Goal: Task Accomplishment & Management: Manage account settings

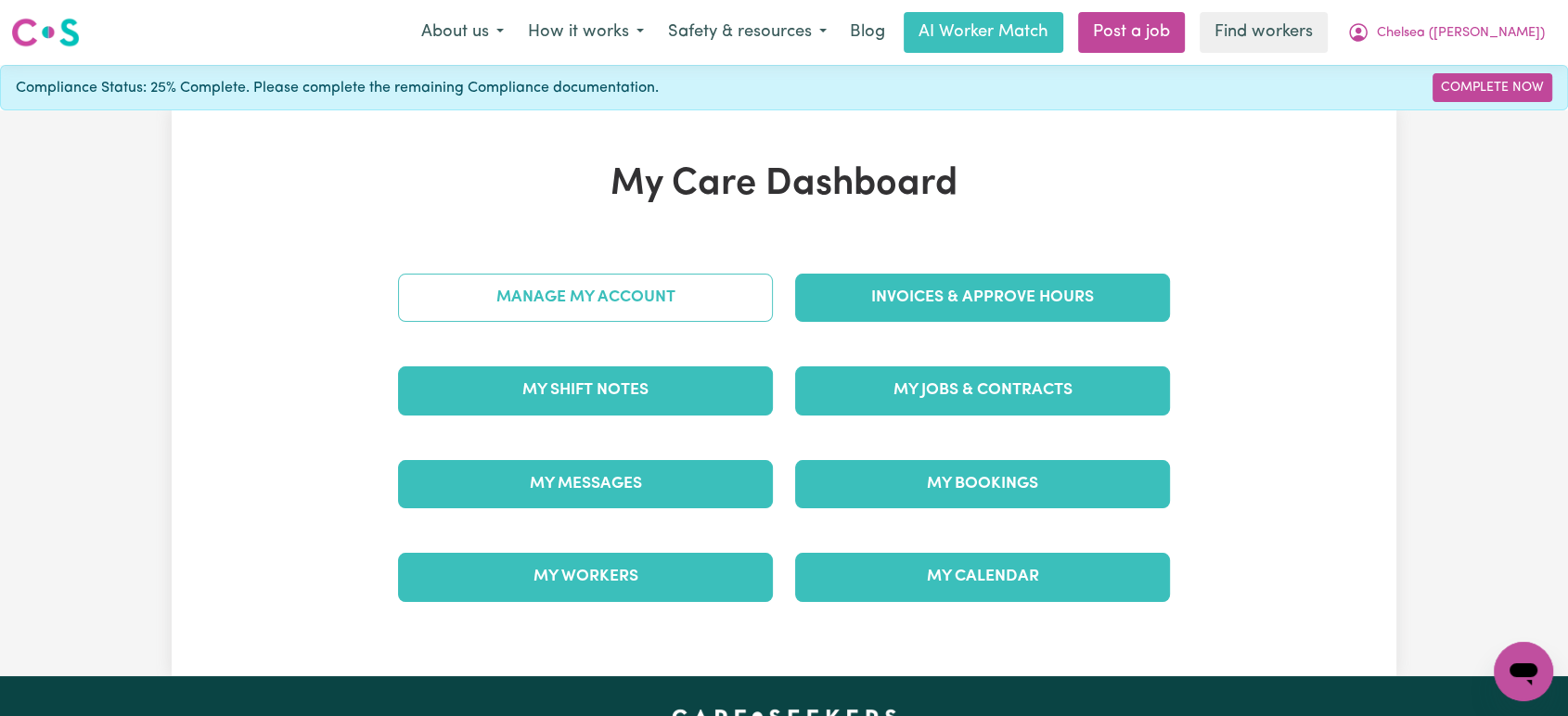
click at [655, 307] on link "Manage My Account" at bounding box center [585, 298] width 374 height 49
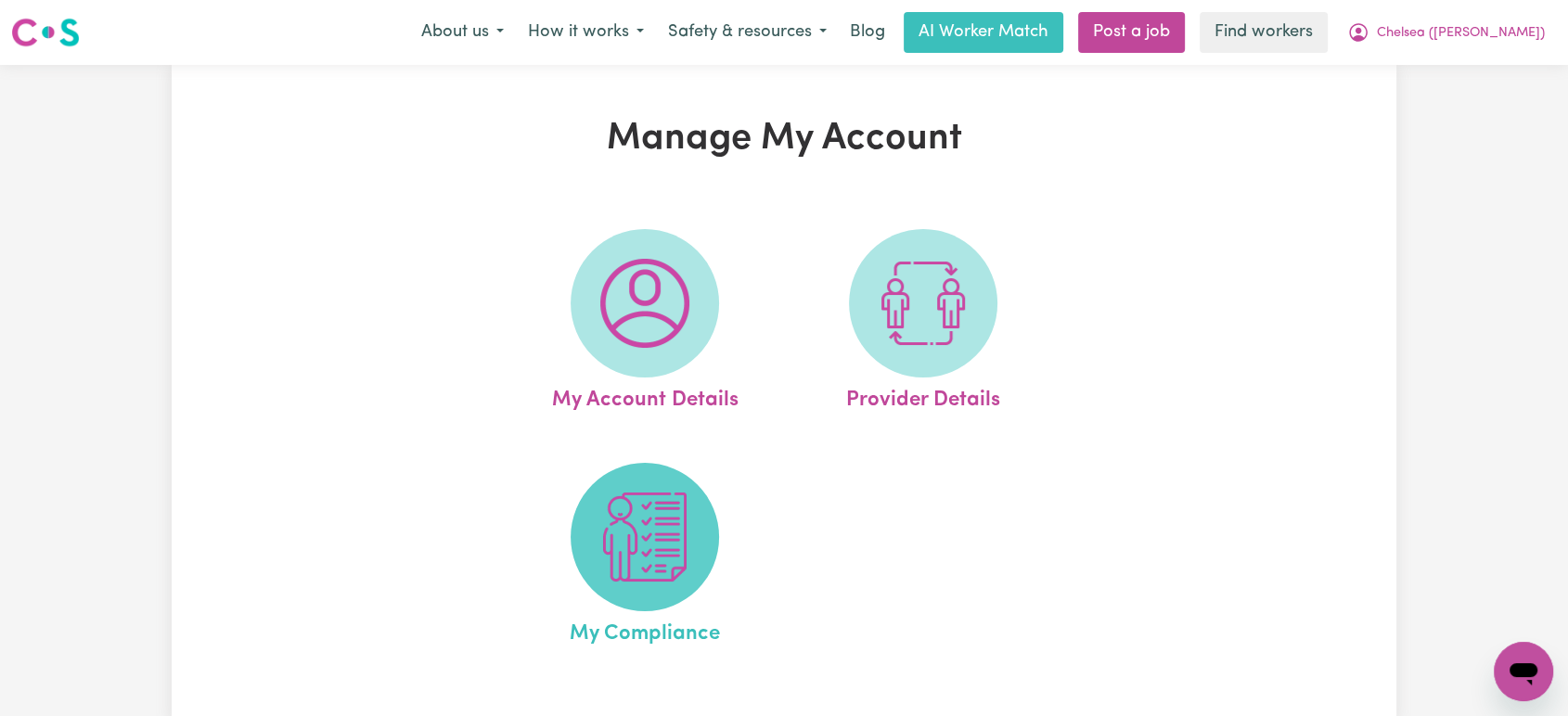
click at [647, 483] on span at bounding box center [644, 537] width 148 height 148
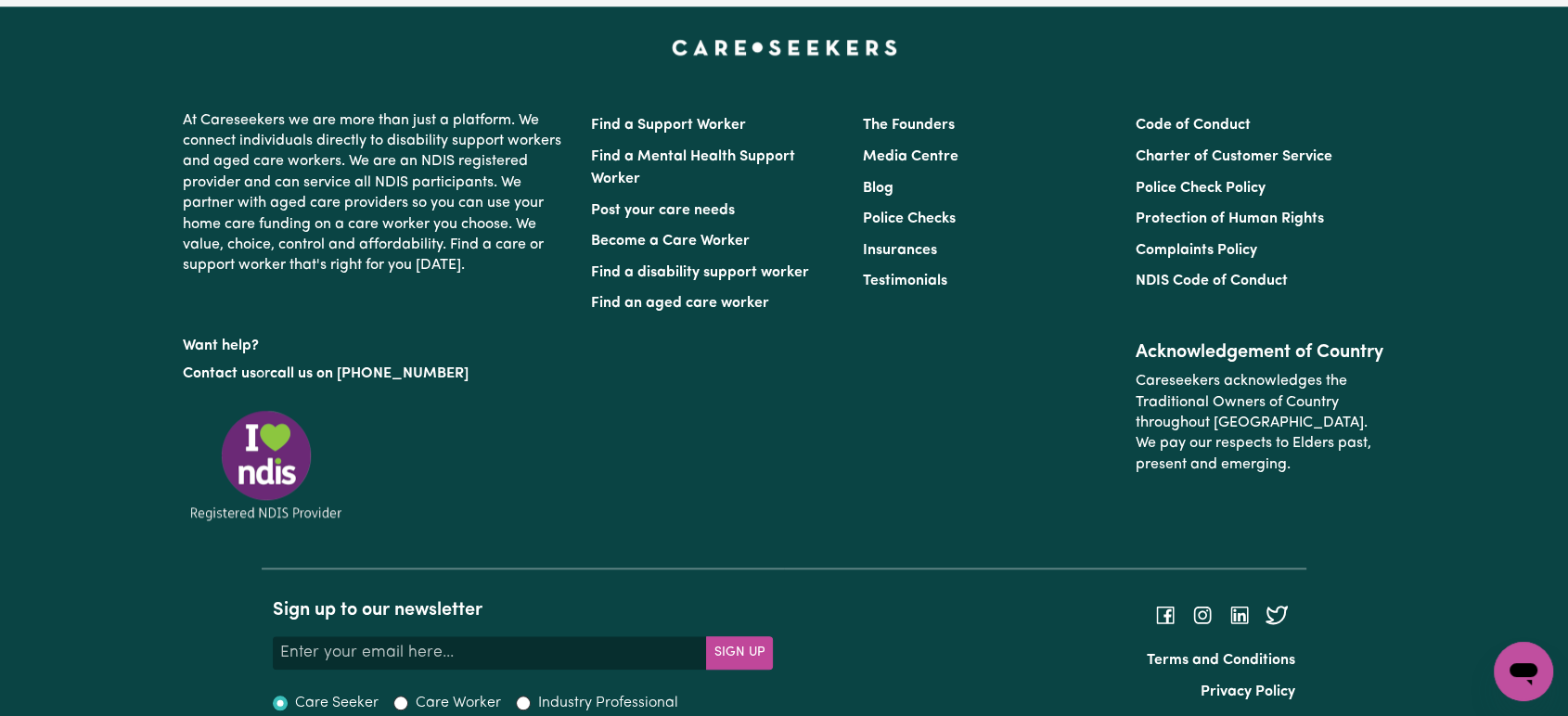
scroll to position [1236, 0]
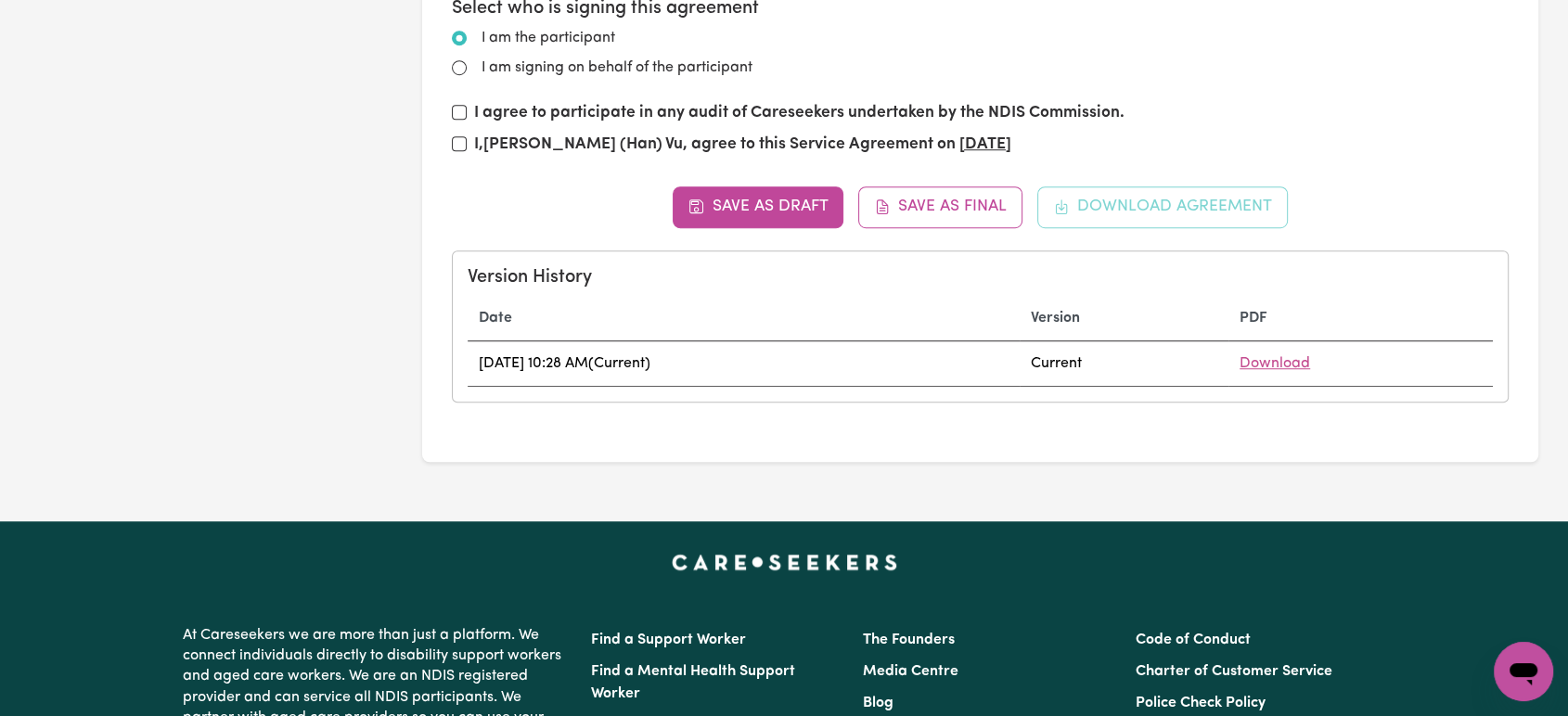
click at [1283, 363] on link "Download" at bounding box center [1274, 363] width 70 height 15
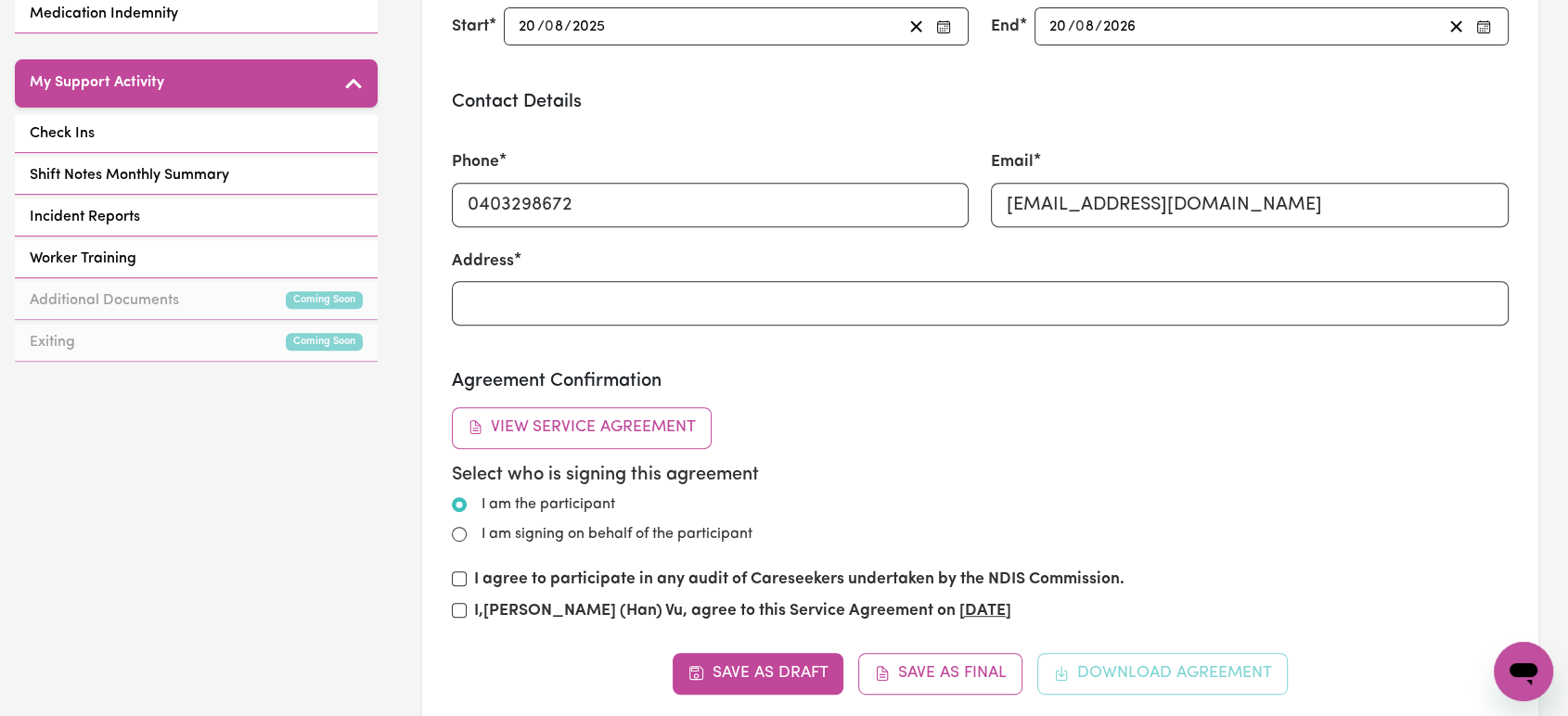
scroll to position [617, 0]
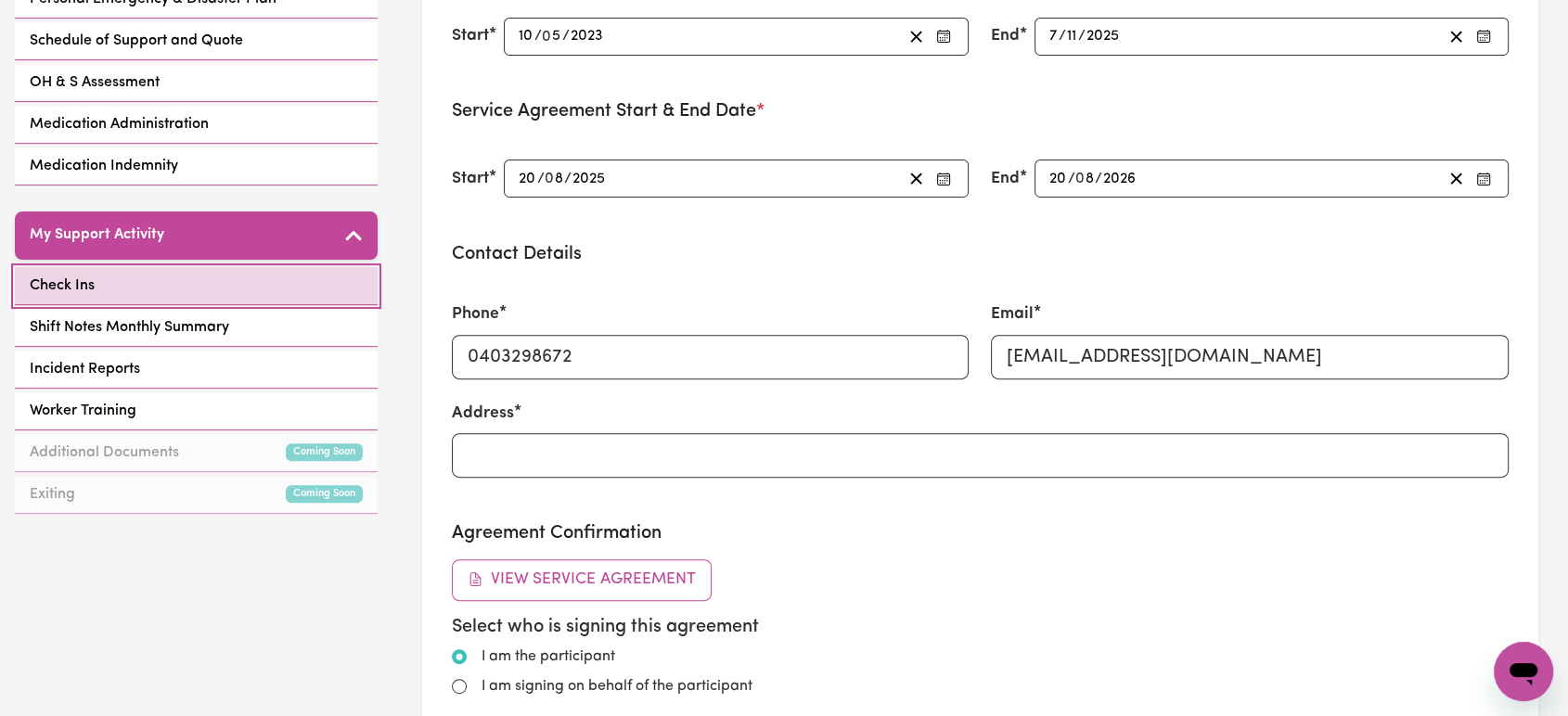
click at [247, 292] on link "Check Ins" at bounding box center [196, 286] width 362 height 38
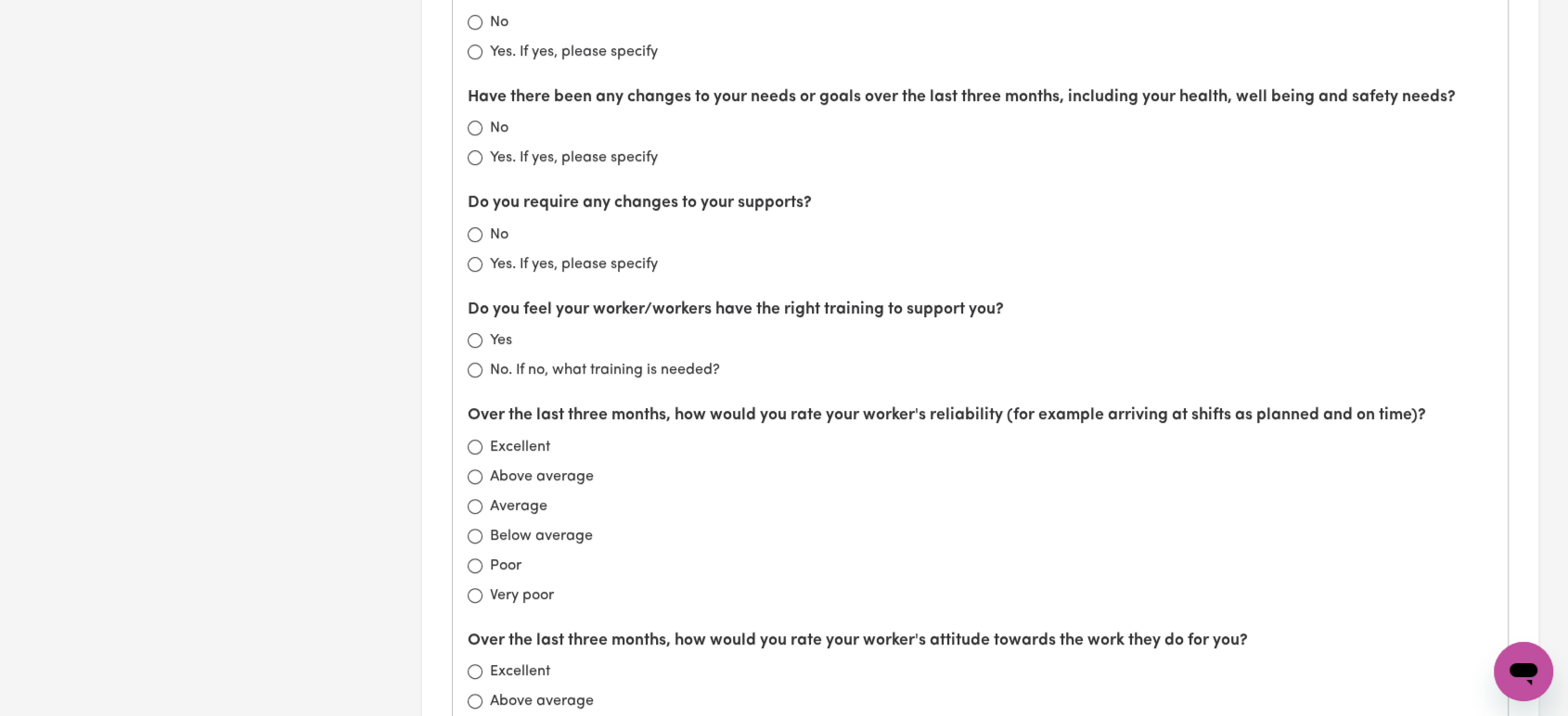
scroll to position [2163, 0]
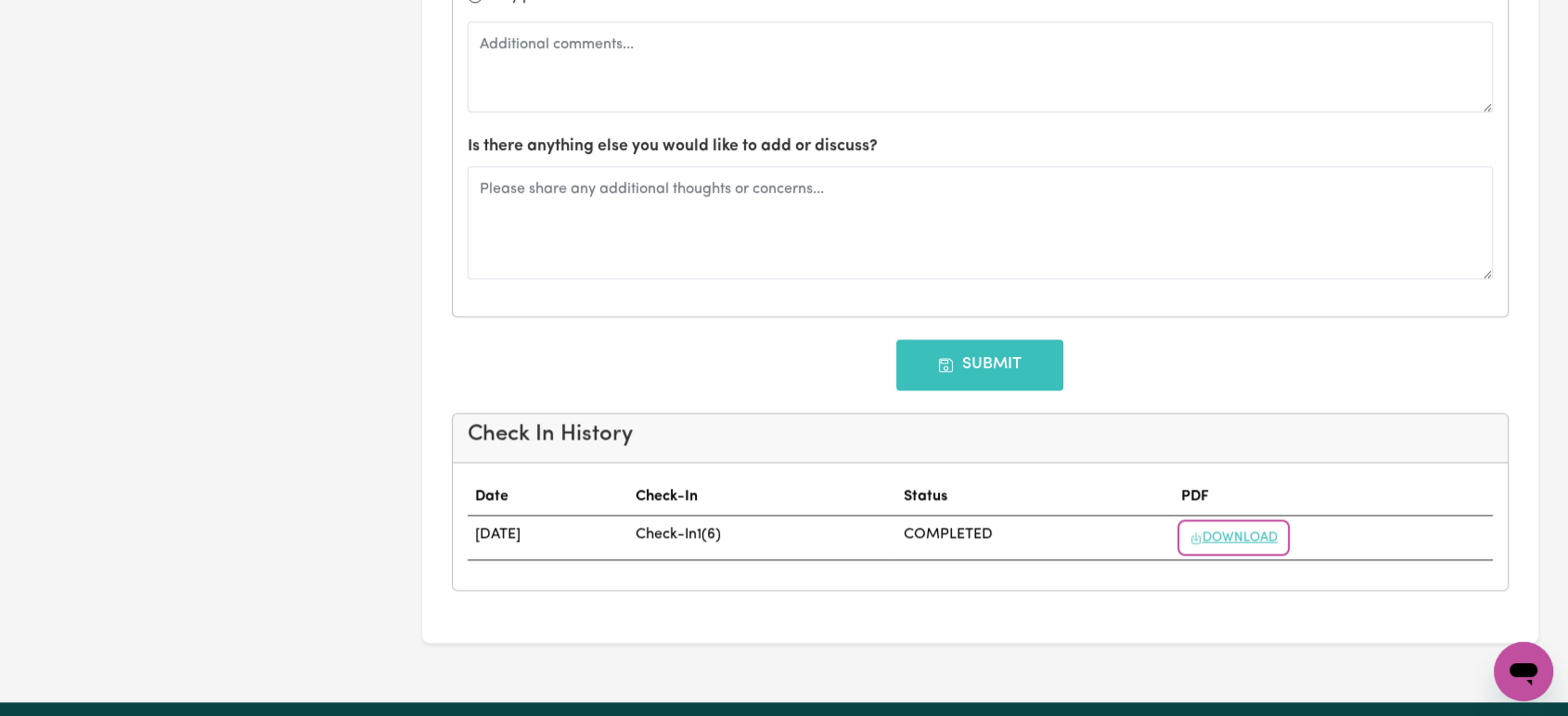
click at [1263, 538] on button "Download" at bounding box center [1233, 537] width 105 height 29
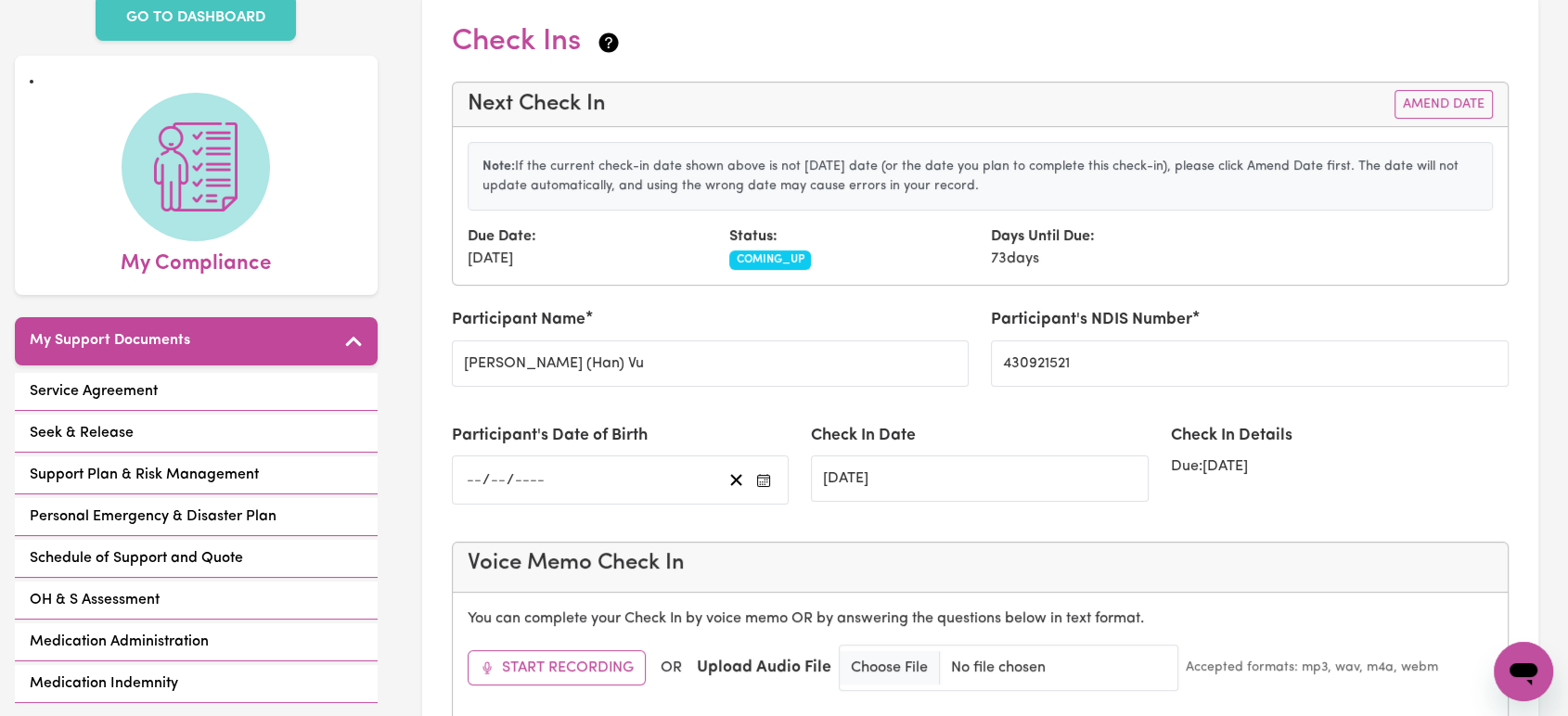
scroll to position [0, 0]
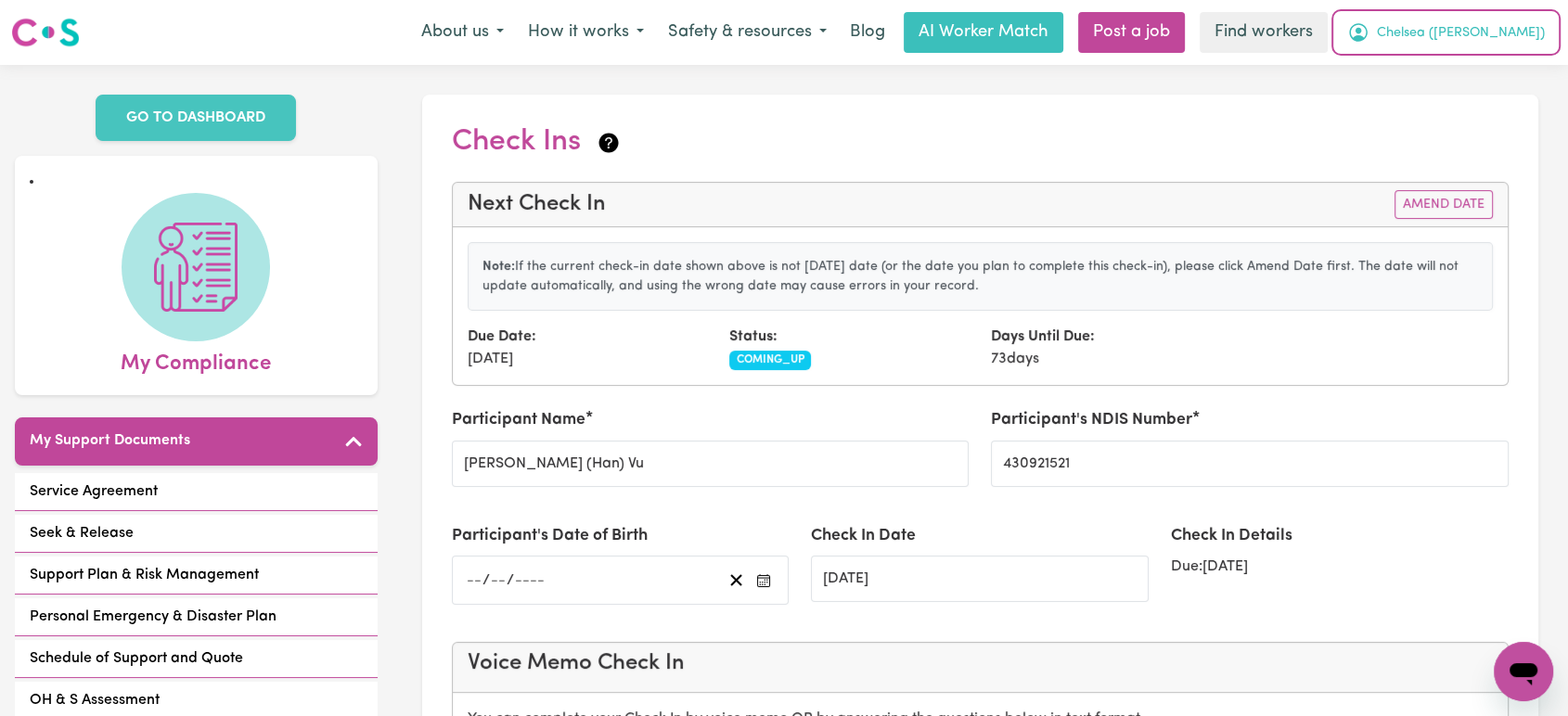
click at [1507, 39] on span "Chelsea ([PERSON_NAME])" at bounding box center [1461, 34] width 168 height 21
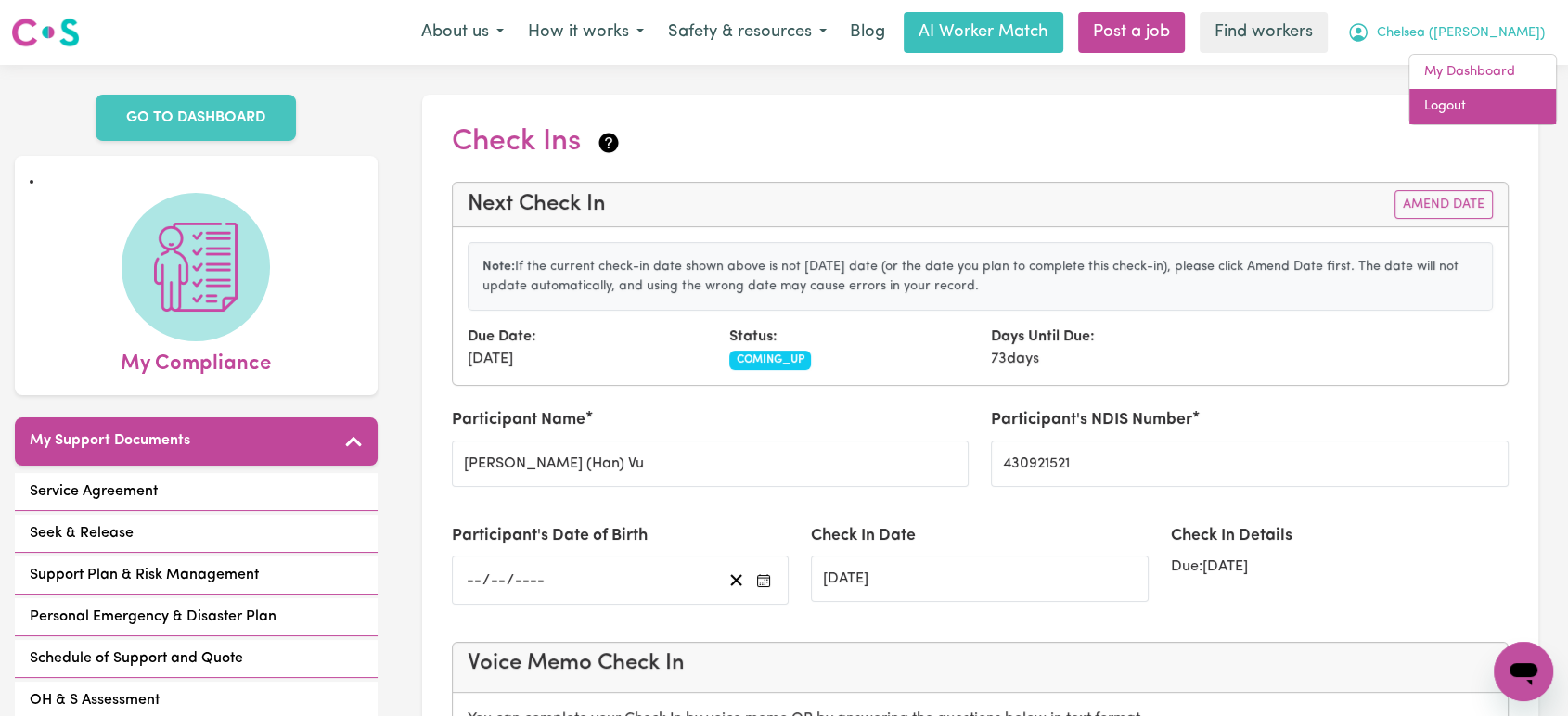
click at [1482, 108] on link "Logout" at bounding box center [1482, 106] width 147 height 35
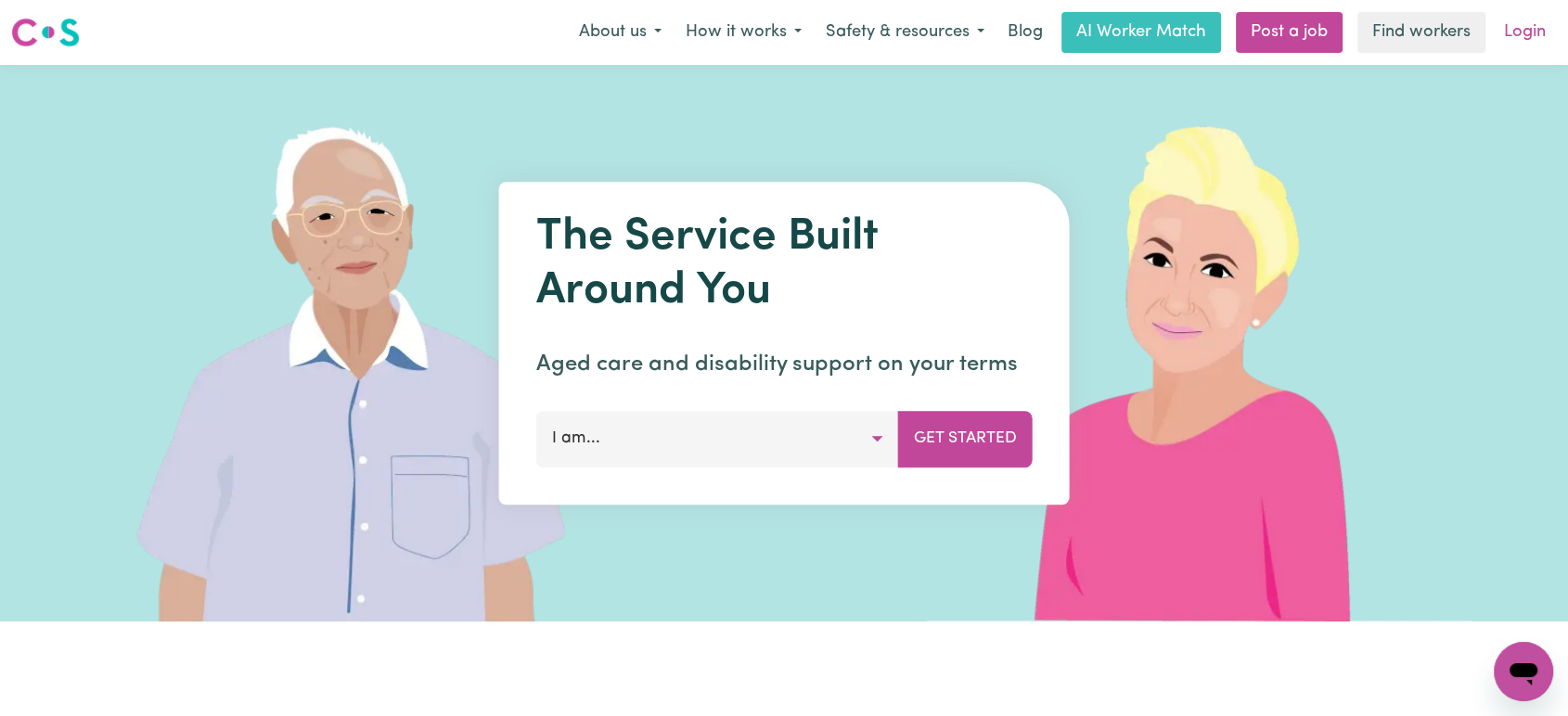
click at [1516, 34] on link "Login" at bounding box center [1524, 33] width 64 height 41
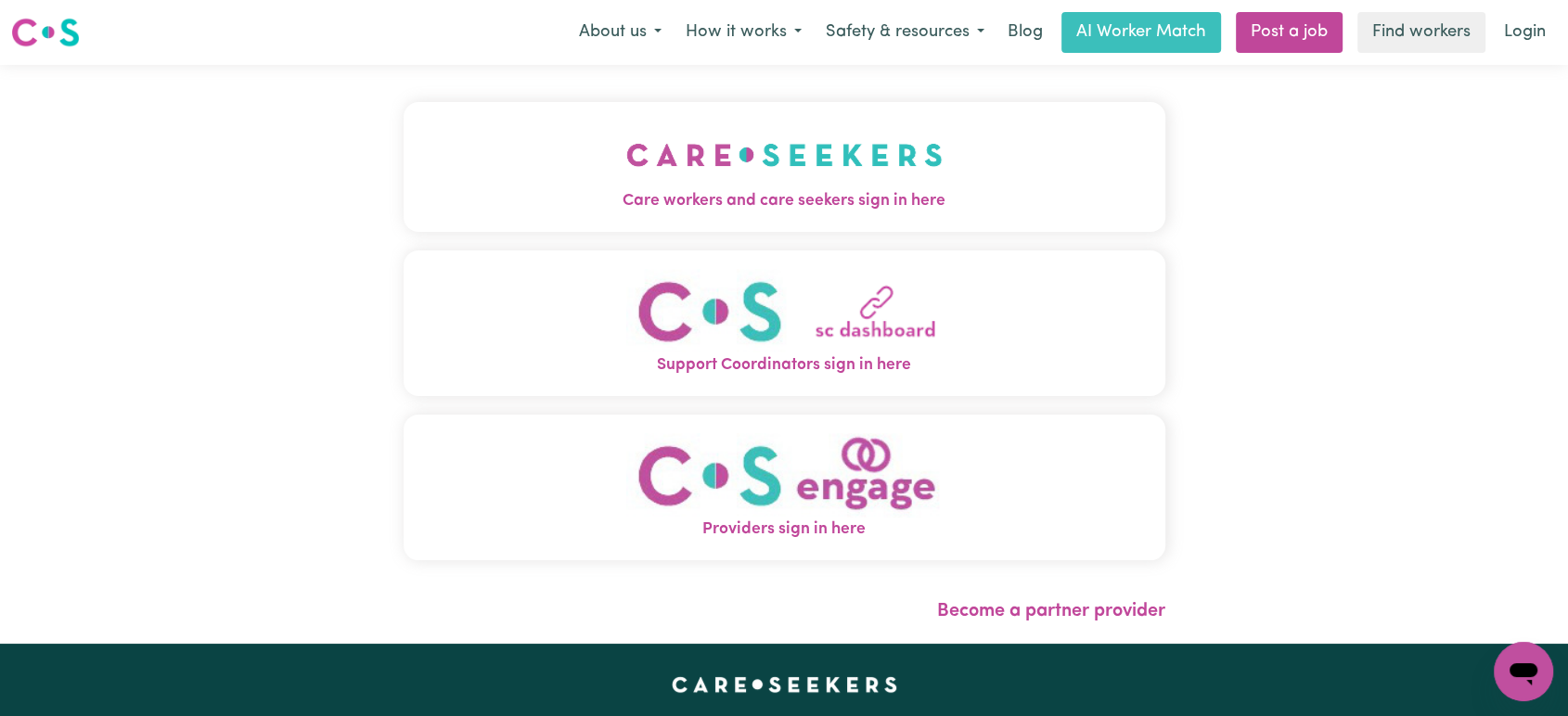
click at [726, 207] on span "Care workers and care seekers sign in here" at bounding box center [784, 202] width 761 height 24
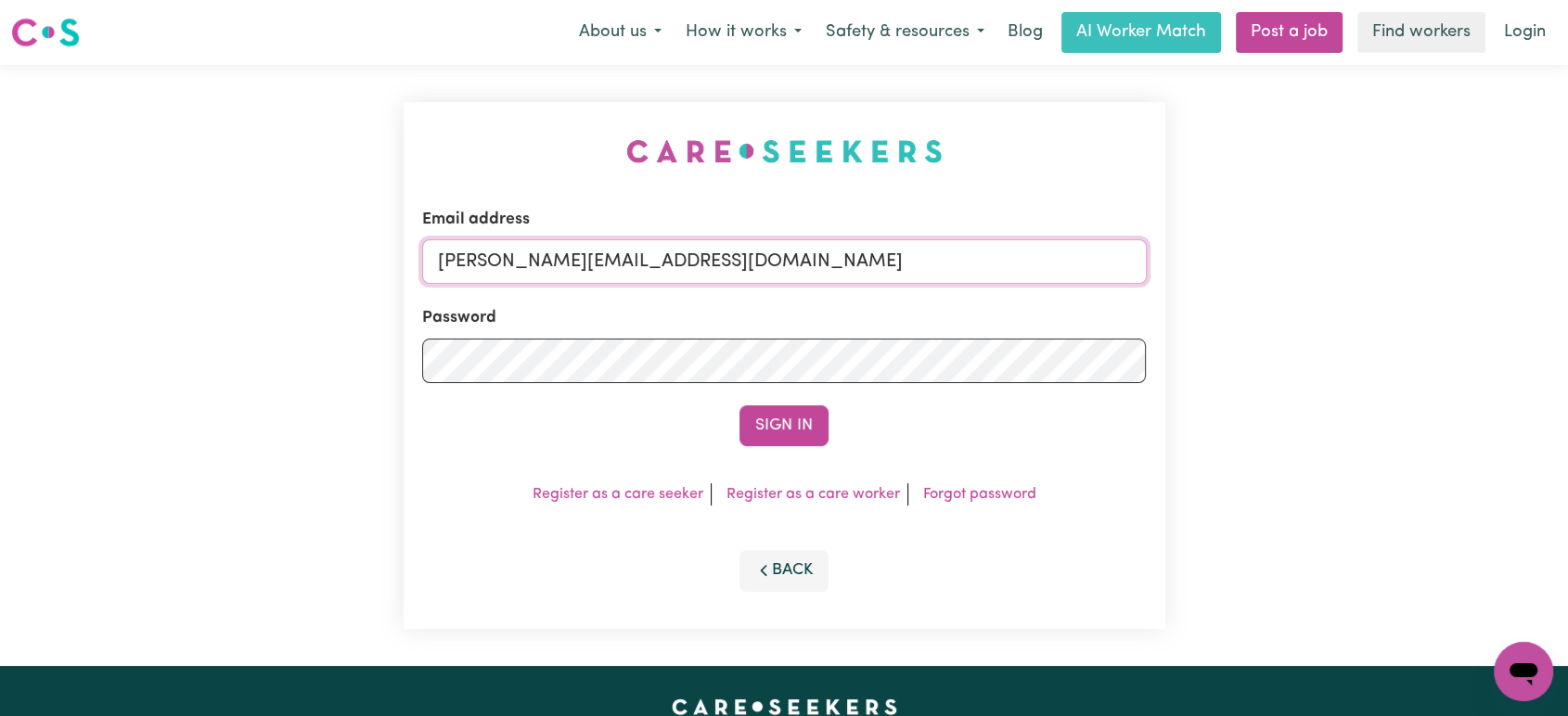
drag, startPoint x: 915, startPoint y: 269, endPoint x: 890, endPoint y: 283, distance: 28.7
click at [915, 269] on input "[PERSON_NAME][EMAIL_ADDRESS][DOMAIN_NAME]" at bounding box center [784, 261] width 725 height 45
drag, startPoint x: 914, startPoint y: 266, endPoint x: 547, endPoint y: 274, distance: 367.1
click at [533, 274] on input "[EMAIL_ADDRESS][PERSON_NAME][PERSON_NAME][DOMAIN_NAME]" at bounding box center [784, 261] width 725 height 45
type input "[EMAIL_ADDRESS][PERSON_NAME][PERSON_NAME][DOMAIN_NAME]"
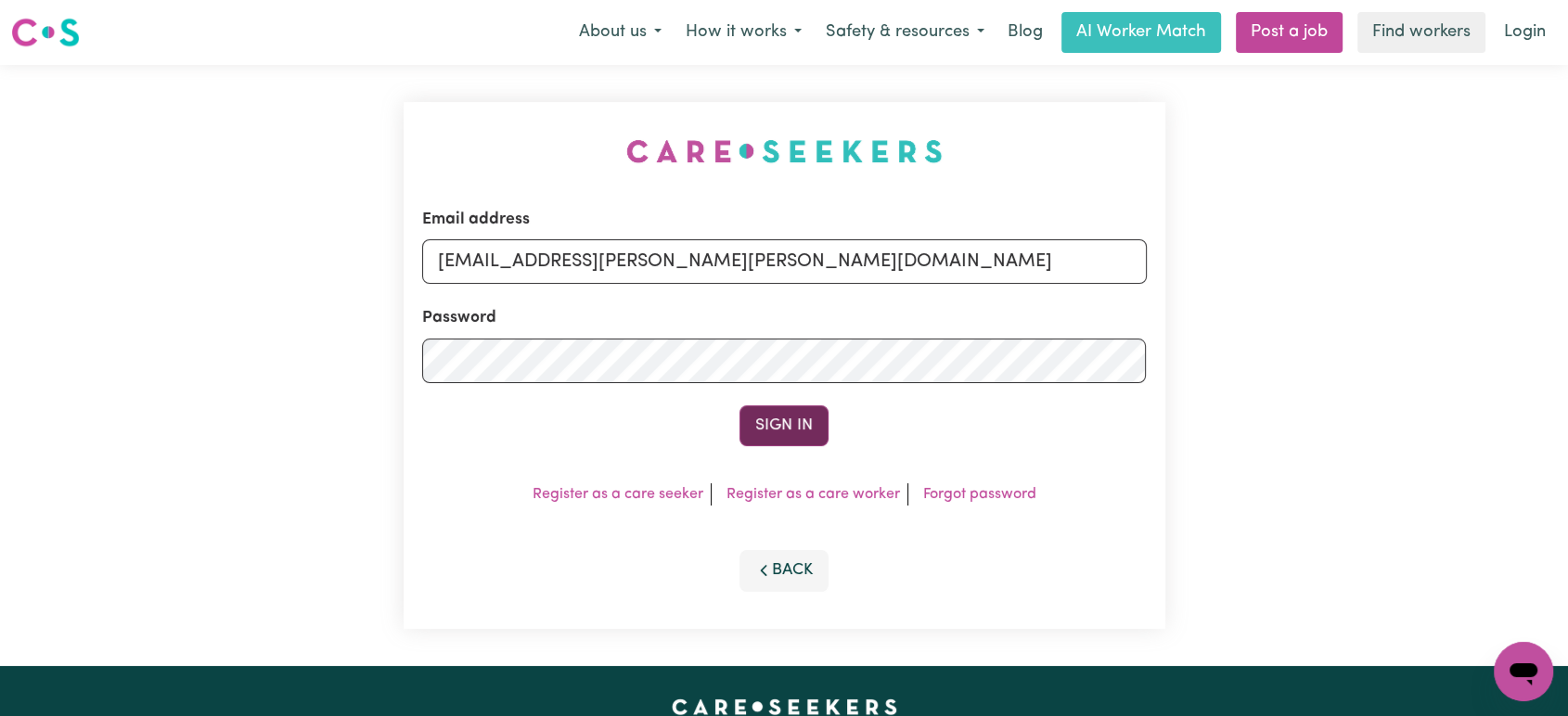
click at [768, 417] on button "Sign In" at bounding box center [784, 426] width 89 height 41
